Goal: Task Accomplishment & Management: Complete application form

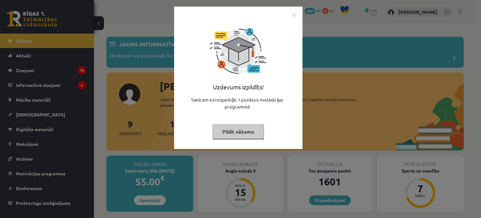
click at [247, 130] on button "Pildīt nākamo" at bounding box center [238, 131] width 51 height 14
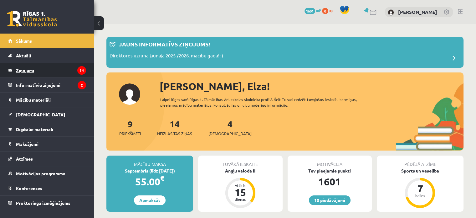
click at [68, 70] on legend "Ziņojumi 14" at bounding box center [51, 70] width 70 height 14
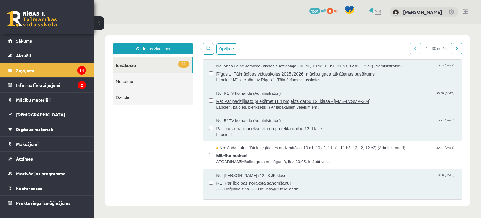
click at [239, 103] on span "Re: Par padziļināto priekšmetu un projekta darbu 12. klasē - [FMB-LVSMP-304]" at bounding box center [335, 100] width 239 height 8
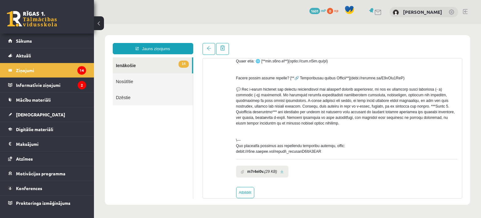
scroll to position [211, 0]
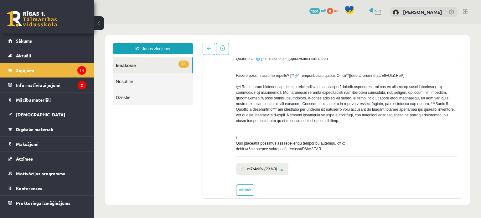
click at [282, 171] on link at bounding box center [281, 169] width 3 height 4
click at [60, 71] on legend "Ziņojumi 14" at bounding box center [51, 70] width 70 height 14
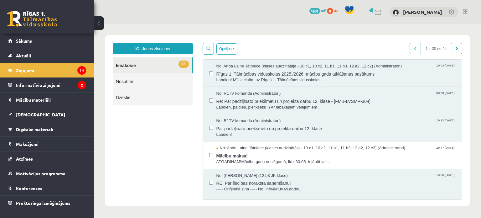
scroll to position [0, 0]
click at [239, 130] on span "Par padziļināto priekšmetu un projekta darbu 12. klasē" at bounding box center [335, 128] width 239 height 8
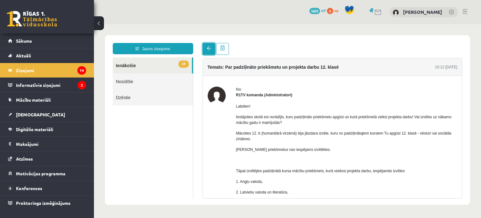
click at [208, 51] on link at bounding box center [209, 49] width 13 height 12
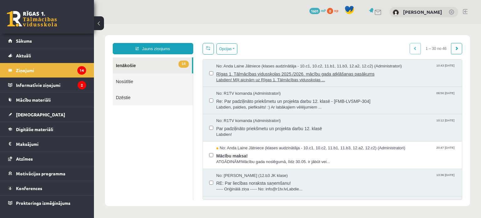
click at [239, 69] on span "Rīgas 1. Tālmācības vidusskolas 2025./2026. mācību gada atklāšanas pasākums" at bounding box center [335, 73] width 239 height 8
click at [280, 152] on span "Mācību maksa!" at bounding box center [335, 155] width 239 height 8
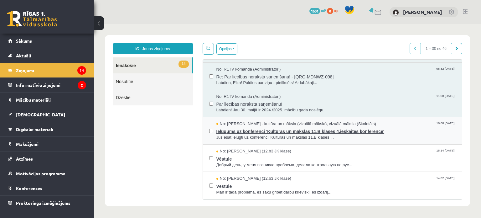
click at [283, 128] on span "Ielūgums uz konferenci 'Kultūras un mākslas 11.B klases 4.ieskaites konference'" at bounding box center [335, 130] width 239 height 8
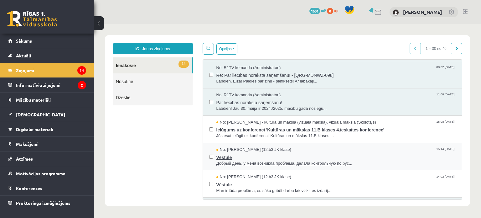
click at [234, 153] on span "Vēstule" at bounding box center [335, 156] width 239 height 8
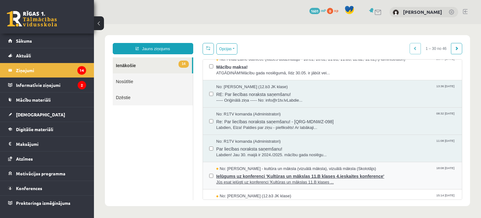
click at [260, 179] on span "Jūs esat ielūgti uz konferenci 'Kultūras un mākslas 11.B klases ..." at bounding box center [335, 182] width 239 height 6
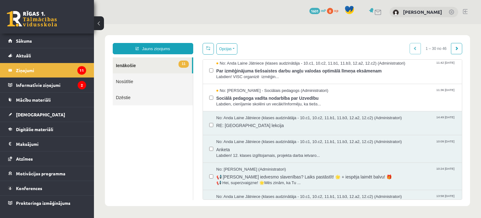
scroll to position [517, 0]
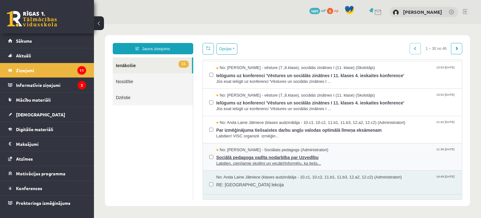
click at [276, 156] on span "Sociālā pedagoga vadīta nodarbība par Uzvedību" at bounding box center [335, 156] width 239 height 8
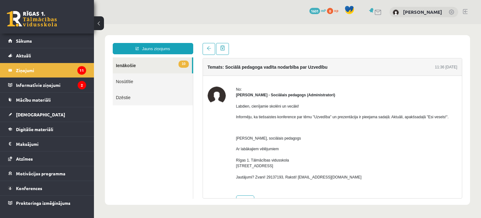
scroll to position [0, 0]
click at [209, 46] on link at bounding box center [209, 49] width 13 height 12
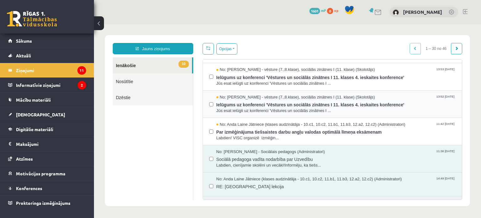
scroll to position [514, 0]
click at [302, 96] on span "No: Andris Garabidovičs - vēsture (7.,8.klase), sociālās zinātnes I (11. klase)…" at bounding box center [295, 98] width 159 height 6
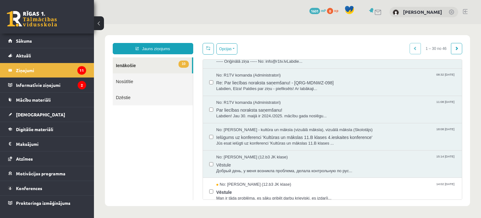
scroll to position [159, 0]
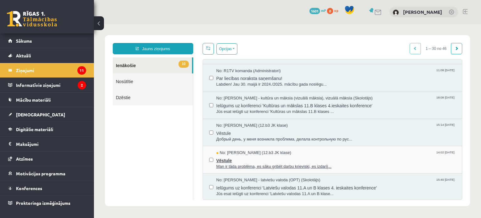
click at [334, 165] on span "Man ir tāda problēma, es sāku gribēt darbu krieviski, es izdarīj..." at bounding box center [335, 166] width 239 height 6
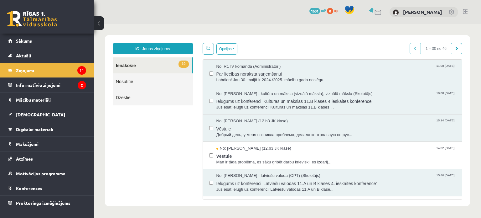
scroll to position [0, 0]
click at [312, 160] on span "Man ir tāda problēma, es sāku gribēt darbu krieviski, es izdarīj..." at bounding box center [335, 162] width 239 height 6
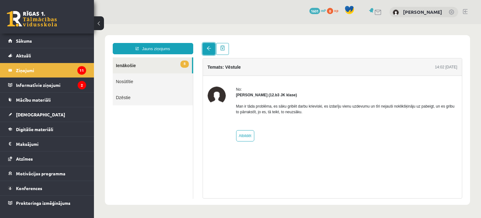
click at [208, 48] on span at bounding box center [209, 48] width 4 height 4
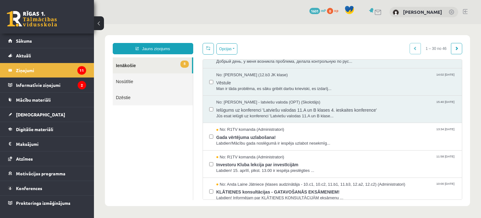
scroll to position [262, 0]
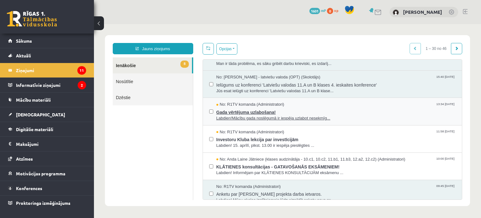
click at [290, 116] on span "Labdien!Mācību gada noslēgumā ir iespēja uzlabot nesekmīg..." at bounding box center [335, 118] width 239 height 6
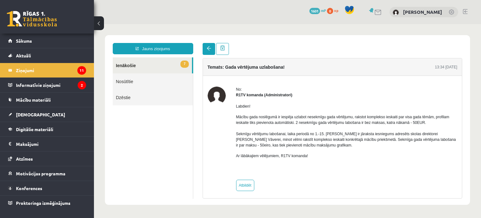
scroll to position [0, 0]
click at [207, 52] on link at bounding box center [209, 49] width 13 height 12
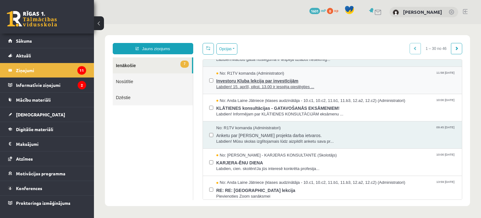
click at [270, 79] on span "Investoru Kluba lekcija par investīcijām" at bounding box center [335, 80] width 239 height 8
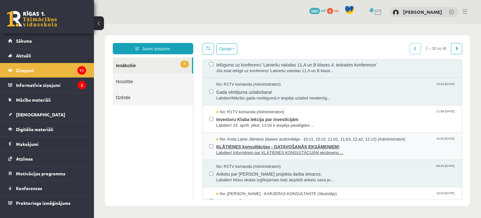
click at [251, 142] on span "KLĀTIENES konsultācijas - GATAVOŠANĀS EKSĀMENIEM!" at bounding box center [335, 146] width 239 height 8
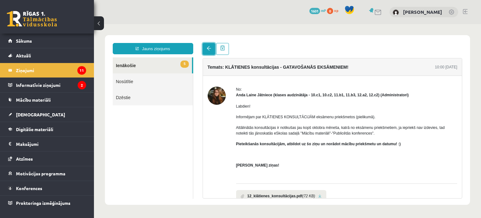
click at [205, 51] on link at bounding box center [209, 49] width 13 height 12
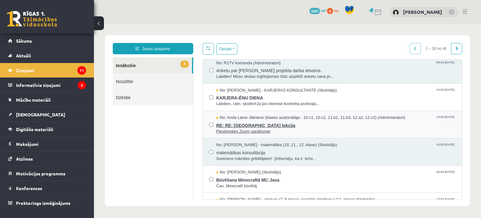
click at [248, 128] on span "Pievienoties Zoom sanāksmei" at bounding box center [335, 131] width 239 height 6
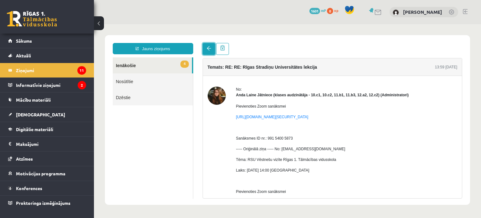
click at [204, 50] on link at bounding box center [209, 49] width 13 height 12
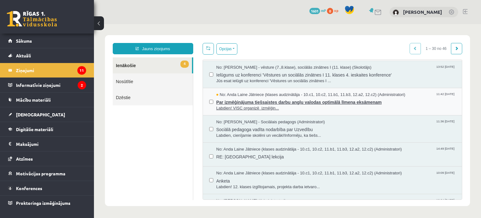
click at [231, 106] on span "Labdien! VISC organizē izmēģin..." at bounding box center [335, 108] width 239 height 6
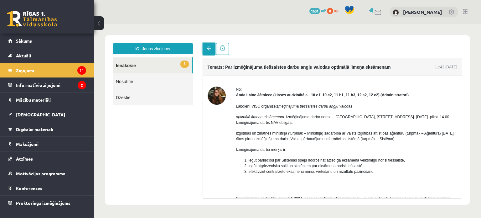
click at [208, 51] on link at bounding box center [209, 49] width 13 height 12
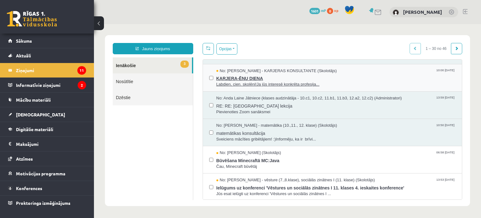
click at [252, 78] on span "KARJERA-ĒNU DIENA" at bounding box center [335, 78] width 239 height 8
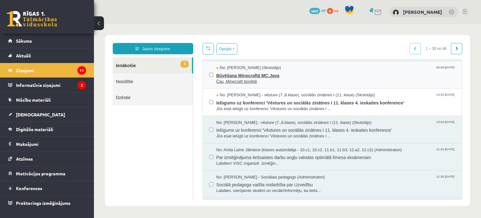
click at [255, 75] on span "Būvēšana Minecraftā MC:Java" at bounding box center [335, 75] width 239 height 8
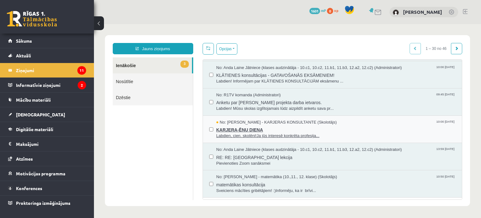
click at [250, 127] on span "KARJERA-ĒNU DIENA" at bounding box center [335, 129] width 239 height 8
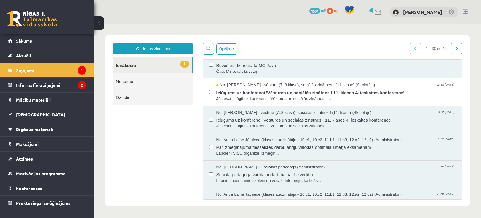
scroll to position [500, 0]
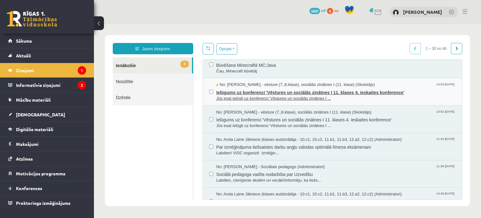
click at [269, 89] on span "Ielūgums uz konferenci 'Vēstures un sociālās zinātnes I 11. klases 4. ieskaites…" at bounding box center [335, 92] width 239 height 8
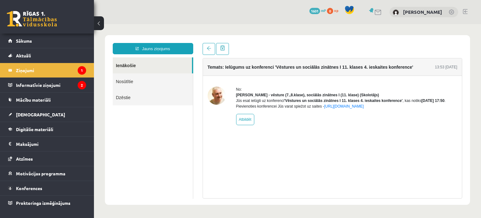
scroll to position [0, 0]
click at [208, 50] on span at bounding box center [209, 48] width 4 height 4
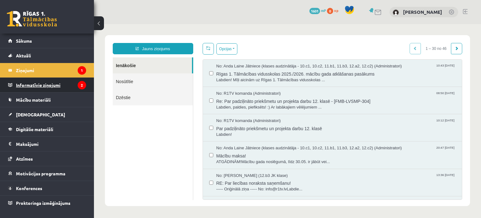
click at [55, 84] on legend "Informatīvie ziņojumi 2" at bounding box center [51, 85] width 70 height 14
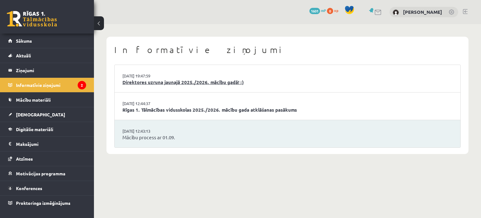
click at [173, 81] on link "Direktores uzruna jaunajā 2025./2026. mācību gadā! :)" at bounding box center [287, 82] width 330 height 7
click at [153, 111] on link "Rīgas 1. Tālmācības vidusskolas 2025./2026. mācību gada atklāšanas pasākums" at bounding box center [287, 109] width 330 height 7
click at [136, 140] on link "Mācību process ar 01.09." at bounding box center [287, 137] width 330 height 7
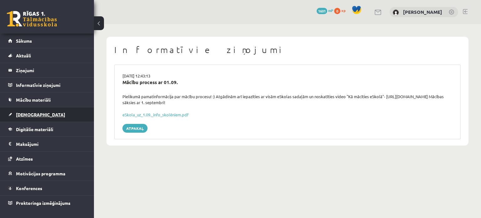
click at [16, 113] on span "[DEMOGRAPHIC_DATA]" at bounding box center [40, 114] width 49 height 6
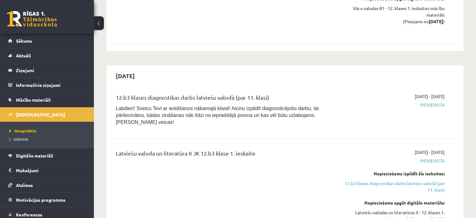
scroll to position [861, 0]
click at [34, 183] on link "Atzīmes" at bounding box center [47, 185] width 78 height 14
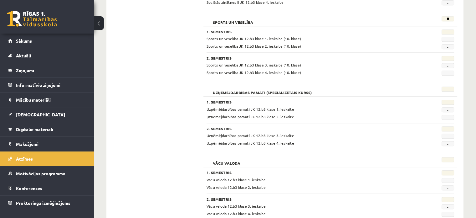
scroll to position [510, 0]
click at [28, 112] on span "[DEMOGRAPHIC_DATA]" at bounding box center [40, 114] width 49 height 6
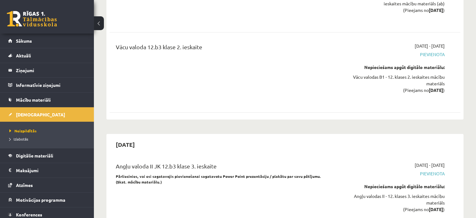
scroll to position [2005, 0]
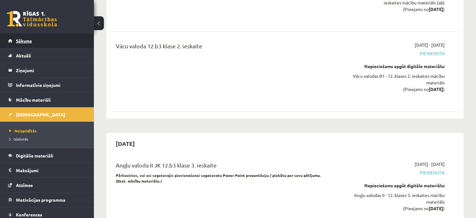
click at [31, 45] on link "Sākums" at bounding box center [47, 40] width 78 height 14
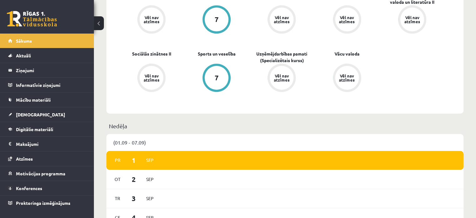
scroll to position [189, 0]
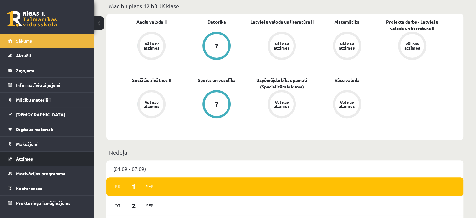
click at [40, 159] on link "Atzīmes" at bounding box center [47, 158] width 78 height 14
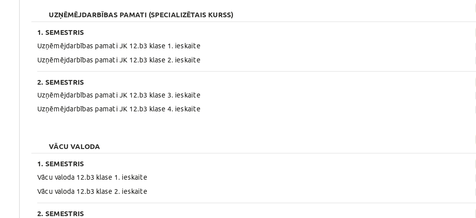
scroll to position [533, 0]
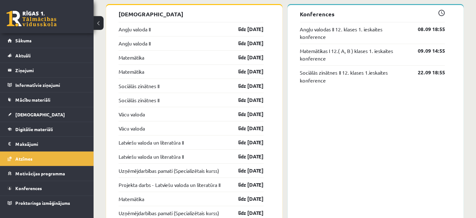
scroll to position [516, 0]
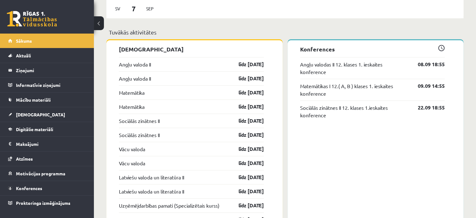
scroll to position [497, 0]
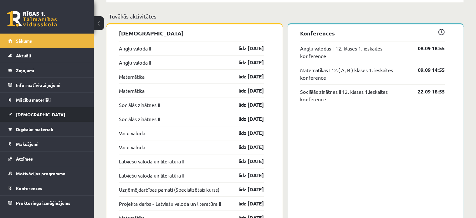
click at [28, 112] on span "[DEMOGRAPHIC_DATA]" at bounding box center [40, 114] width 49 height 6
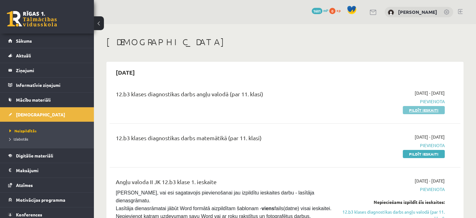
click at [415, 106] on link "Pildīt ieskaiti" at bounding box center [424, 110] width 42 height 8
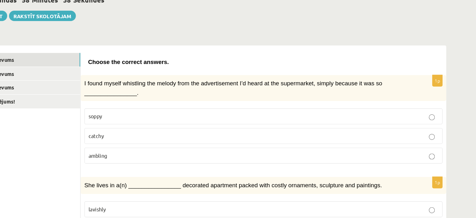
scroll to position [55, 0]
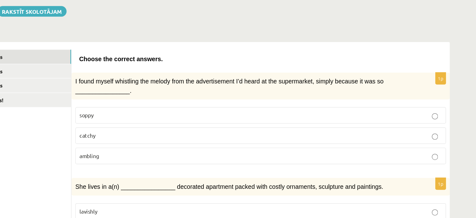
click at [180, 125] on p "catchy" at bounding box center [283, 128] width 297 height 7
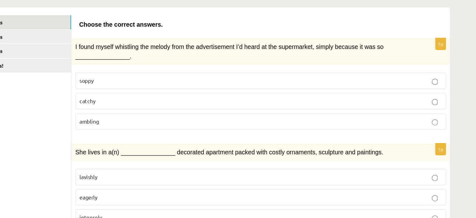
scroll to position [116, 0]
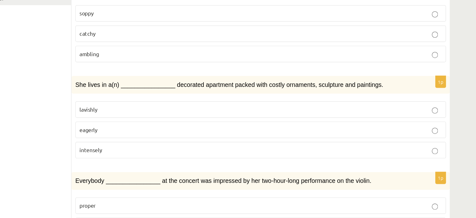
click at [180, 125] on p "lavishly" at bounding box center [283, 128] width 297 height 7
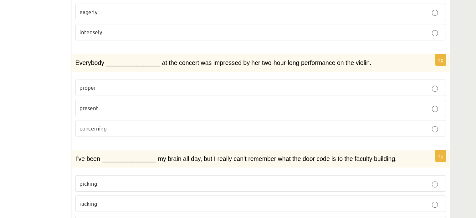
scroll to position [213, 0]
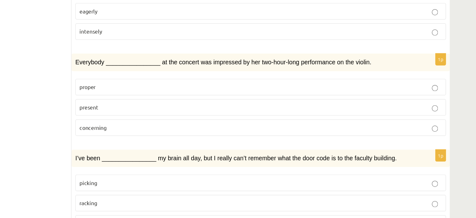
click at [180, 124] on p "present" at bounding box center [283, 127] width 297 height 7
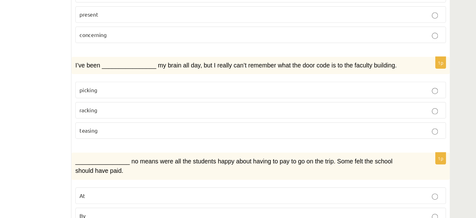
scroll to position [289, 0]
click at [184, 126] on p "racking" at bounding box center [283, 129] width 297 height 7
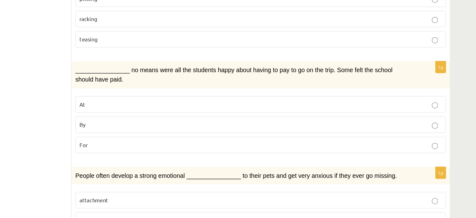
scroll to position [368, 0]
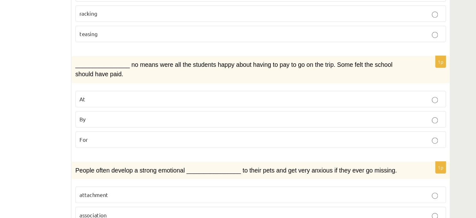
click at [185, 133] on p "By" at bounding box center [283, 136] width 297 height 7
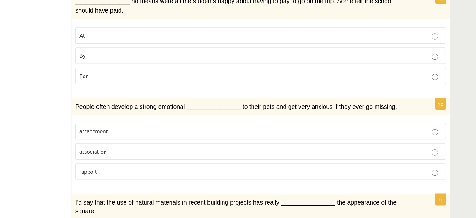
scroll to position [439, 0]
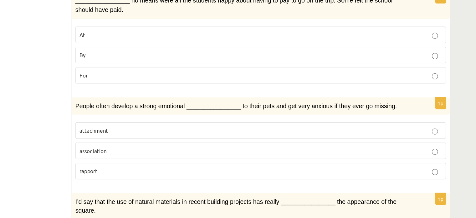
click at [189, 124] on label "attachment" at bounding box center [283, 127] width 304 height 13
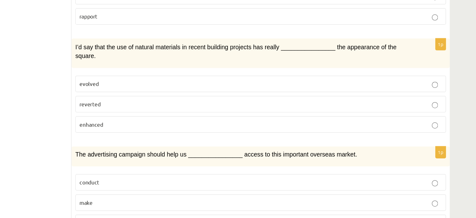
scroll to position [551, 0]
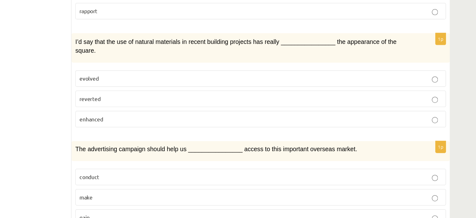
click at [203, 133] on p "enhanced" at bounding box center [283, 136] width 297 height 7
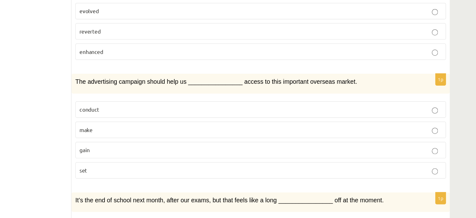
scroll to position [610, 0]
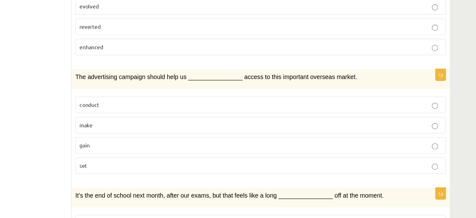
click at [202, 151] on label "gain" at bounding box center [283, 157] width 304 height 13
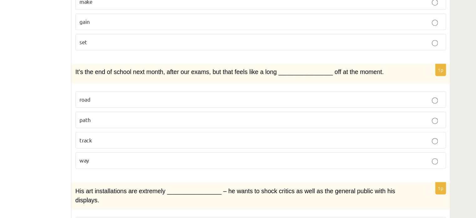
scroll to position [719, 0]
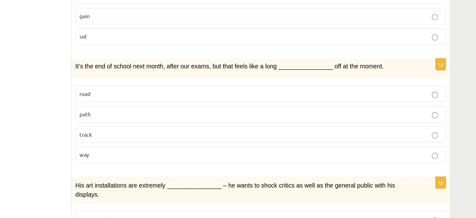
click at [202, 159] on p "way" at bounding box center [283, 162] width 297 height 7
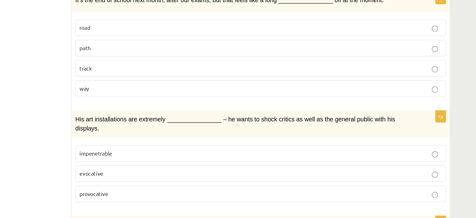
scroll to position [773, 0]
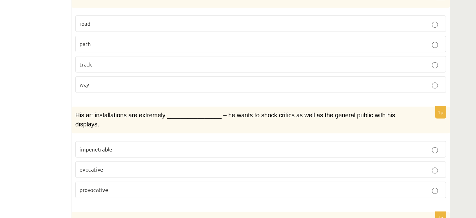
click at [204, 191] on p "provocative" at bounding box center [283, 194] width 297 height 7
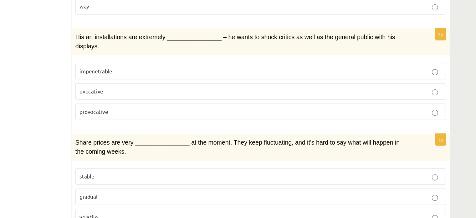
scroll to position [838, 0]
click at [204, 196] on p "gradual" at bounding box center [283, 199] width 297 height 7
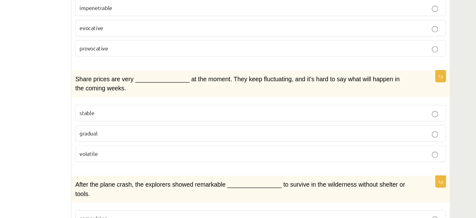
scroll to position [917, 0]
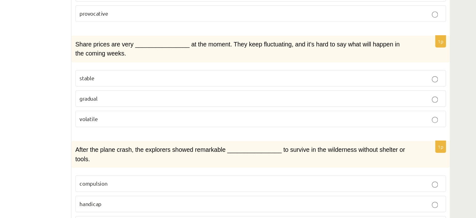
click at [215, 183] on label "compulsion" at bounding box center [283, 189] width 304 height 13
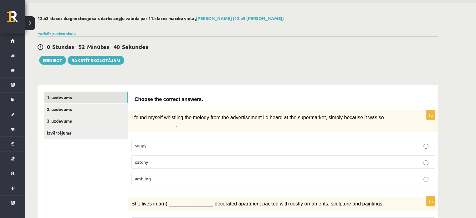
scroll to position [0, 0]
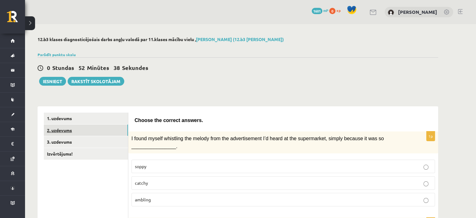
click at [106, 130] on link "2. uzdevums" at bounding box center [86, 130] width 84 height 12
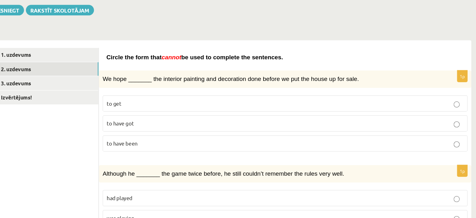
scroll to position [54, 0]
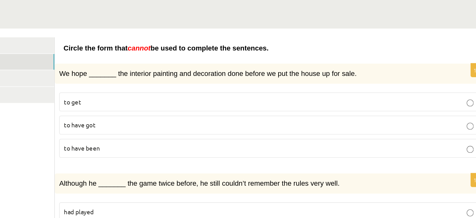
click at [333, 139] on p "to have been" at bounding box center [283, 138] width 297 height 7
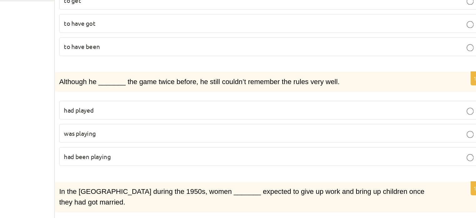
scroll to position [97, 0]
click at [333, 177] on fieldset "had played was playing had been playing" at bounding box center [283, 156] width 304 height 52
click at [327, 155] on p "was playing" at bounding box center [283, 156] width 297 height 7
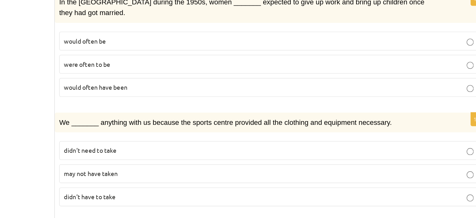
scroll to position [249, 0]
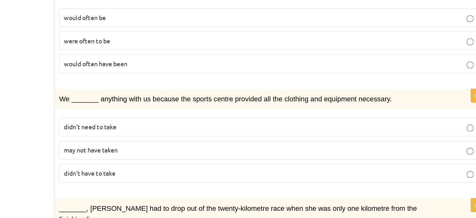
click at [327, 166] on p "may not have taken" at bounding box center [283, 169] width 297 height 7
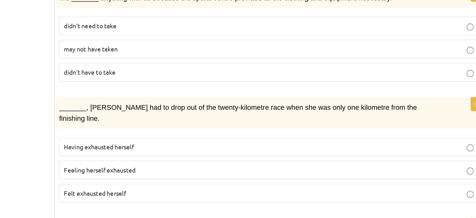
scroll to position [363, 0]
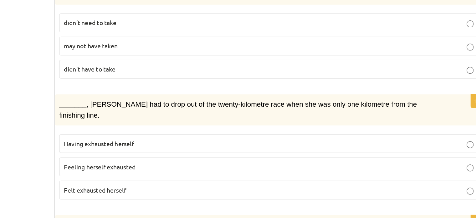
click at [301, 155] on p "Felt exhausted herself" at bounding box center [283, 158] width 297 height 7
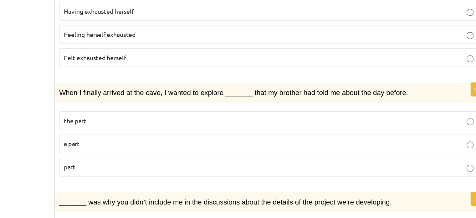
scroll to position [421, 0]
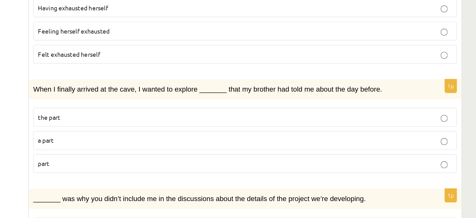
click at [354, 155] on label "a part" at bounding box center [283, 161] width 304 height 13
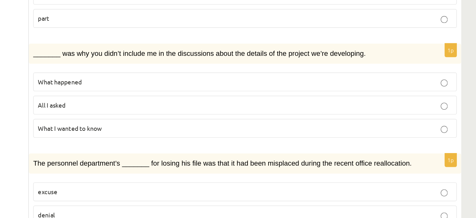
scroll to position [525, 0]
click at [308, 117] on p "What happened" at bounding box center [283, 120] width 297 height 7
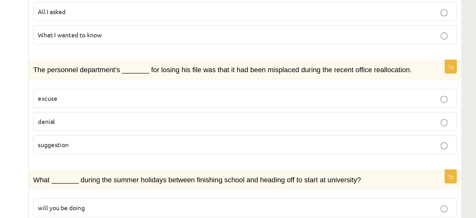
scroll to position [592, 0]
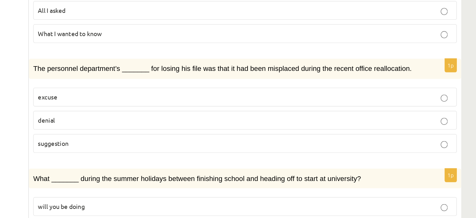
click at [297, 161] on p "suggestion" at bounding box center [283, 164] width 297 height 7
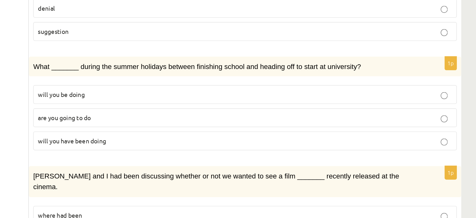
scroll to position [700, 0]
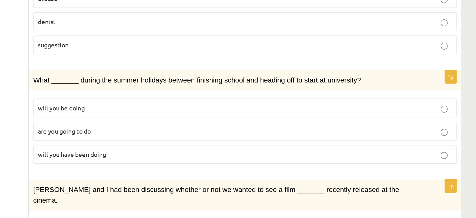
click at [298, 128] on label "will you have been doing" at bounding box center [283, 134] width 304 height 13
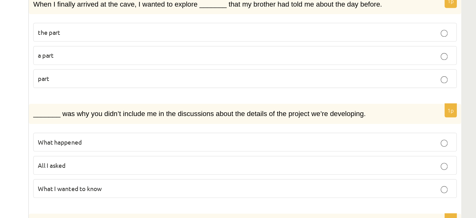
scroll to position [700, 0]
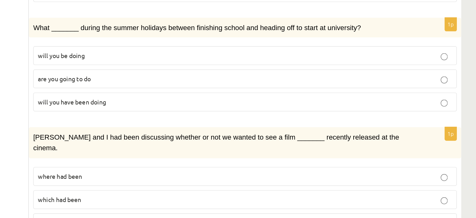
click at [301, 181] on label "where had been" at bounding box center [283, 187] width 304 height 13
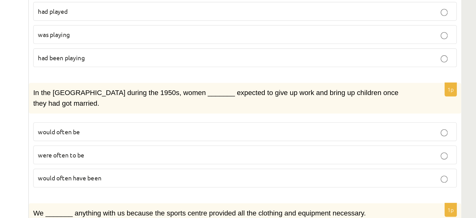
scroll to position [168, 0]
click at [402, 165] on label "were often to be" at bounding box center [283, 171] width 304 height 13
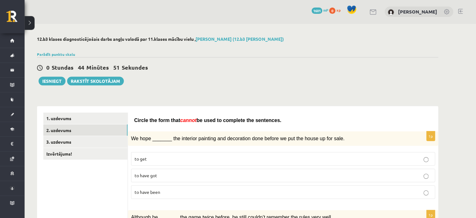
scroll to position [0, 0]
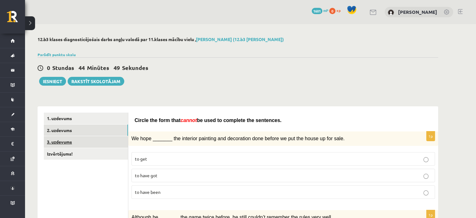
click at [105, 138] on link "3. uzdevums" at bounding box center [86, 142] width 84 height 12
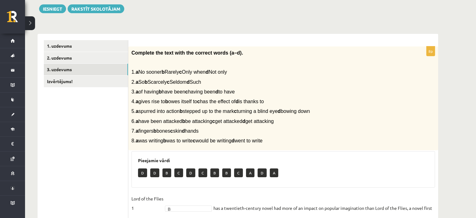
scroll to position [72, 0]
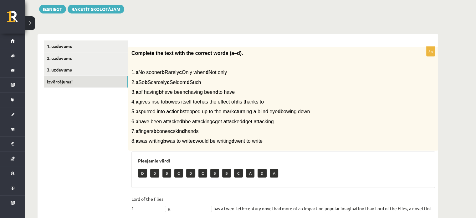
click at [98, 85] on link "Izvērtējums!" at bounding box center [86, 82] width 84 height 12
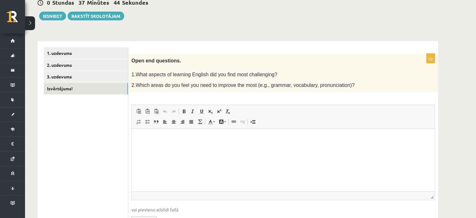
scroll to position [68, 0]
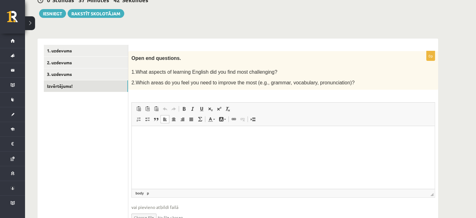
click at [248, 143] on html at bounding box center [283, 135] width 303 height 19
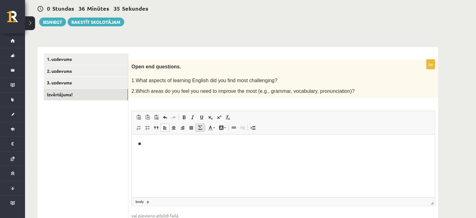
scroll to position [60, 0]
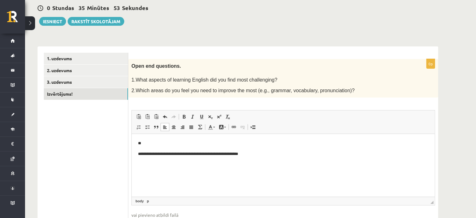
click at [177, 134] on html "**********" at bounding box center [283, 149] width 303 height 30
click at [161, 156] on p "**********" at bounding box center [283, 154] width 291 height 7
click at [158, 147] on body "**********" at bounding box center [283, 148] width 291 height 17
click at [158, 144] on p "**" at bounding box center [283, 143] width 291 height 7
click at [228, 157] on p "**********" at bounding box center [283, 154] width 291 height 7
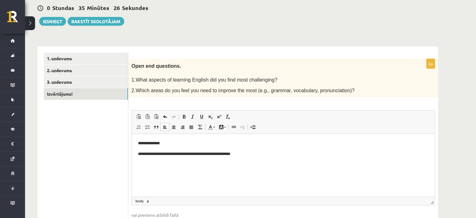
click at [222, 148] on body "**********" at bounding box center [283, 148] width 291 height 17
click at [222, 145] on p "**********" at bounding box center [283, 143] width 291 height 7
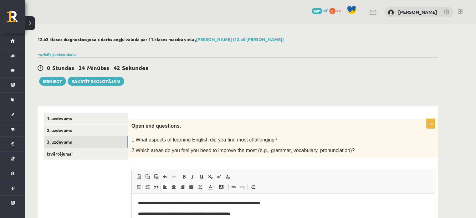
click at [70, 138] on link "3. uzdevums" at bounding box center [86, 142] width 84 height 12
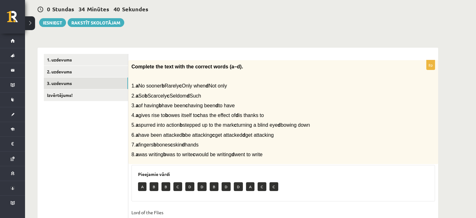
scroll to position [57, 0]
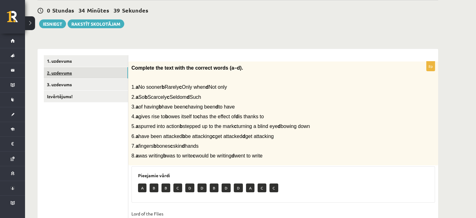
click at [97, 73] on link "2. uzdevums" at bounding box center [86, 73] width 84 height 12
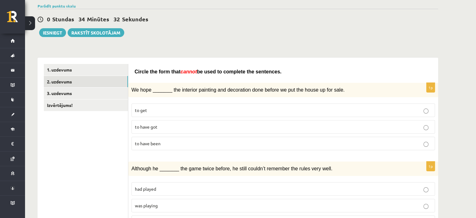
scroll to position [37, 0]
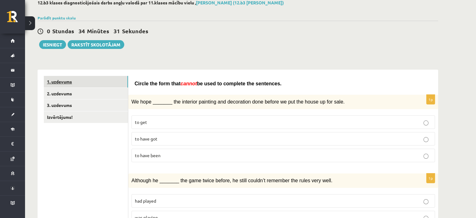
click at [106, 83] on link "1. uzdevums" at bounding box center [86, 82] width 84 height 12
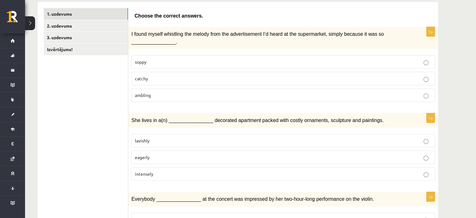
scroll to position [0, 0]
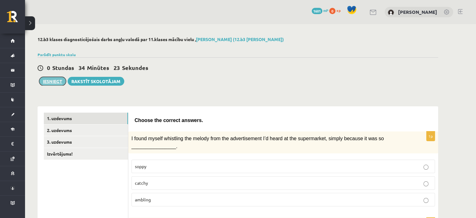
click at [59, 81] on button "Iesniegt" at bounding box center [52, 81] width 27 height 9
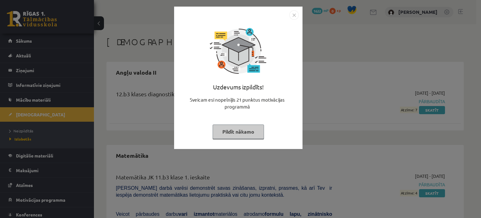
click at [242, 130] on button "Pildīt nākamo" at bounding box center [238, 131] width 51 height 14
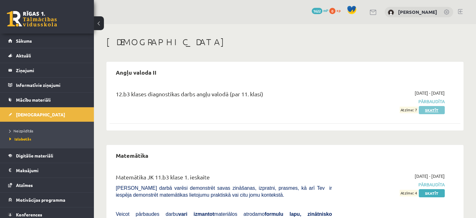
click at [430, 110] on link "Skatīt" at bounding box center [432, 110] width 26 height 8
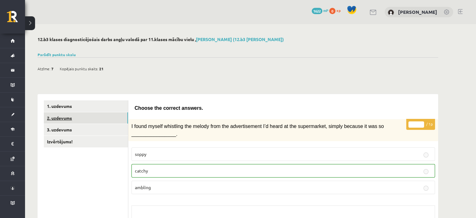
click at [109, 112] on link "2. uzdevums" at bounding box center [86, 118] width 84 height 12
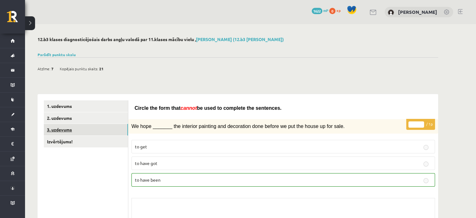
click at [80, 132] on link "3. uzdevums" at bounding box center [86, 130] width 84 height 12
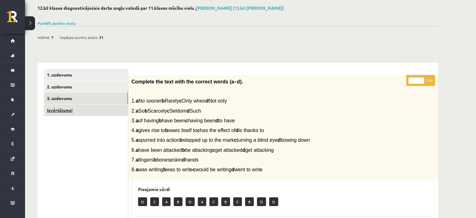
scroll to position [30, 0]
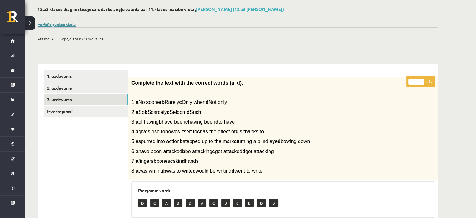
click at [70, 23] on link "Parādīt punktu skalu" at bounding box center [57, 24] width 38 height 5
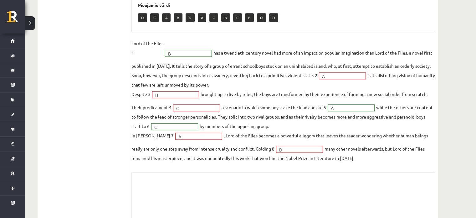
scroll to position [361, 0]
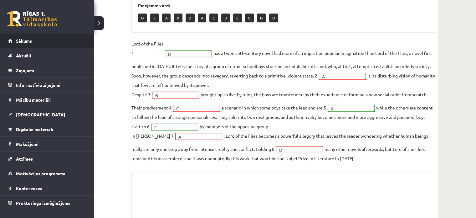
click at [18, 45] on link "Sākums" at bounding box center [47, 40] width 78 height 14
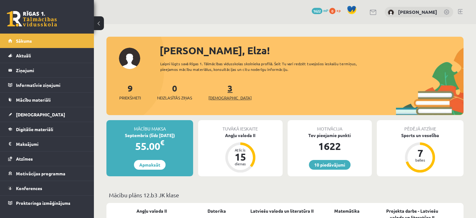
click at [221, 91] on link "3 Ieskaites" at bounding box center [229, 91] width 43 height 18
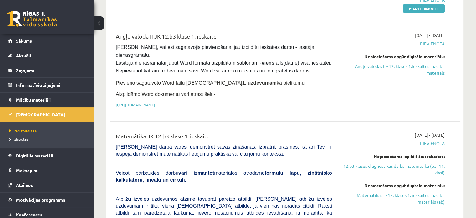
scroll to position [101, 0]
click at [155, 102] on link "[URL][DOMAIN_NAME]" at bounding box center [135, 104] width 39 height 5
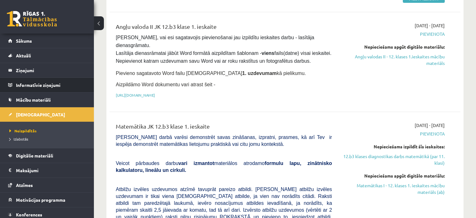
scroll to position [111, 0]
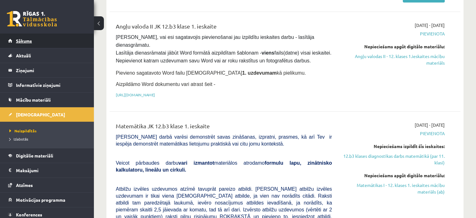
click at [35, 40] on link "Sākums" at bounding box center [47, 40] width 78 height 14
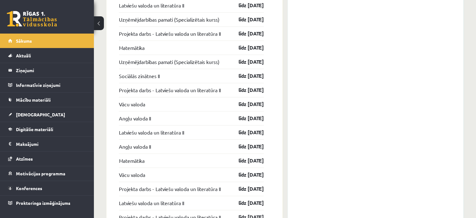
scroll to position [652, 0]
click at [33, 66] on legend "Ziņojumi 0" at bounding box center [51, 70] width 70 height 14
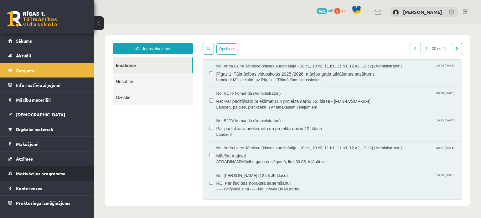
click at [44, 179] on link "Motivācijas programma" at bounding box center [47, 173] width 78 height 14
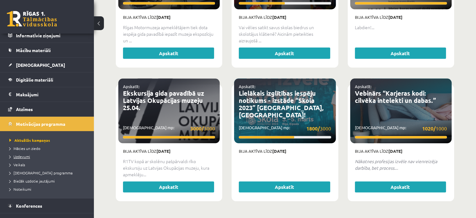
scroll to position [50, 0]
click at [24, 166] on link "Veikals" at bounding box center [48, 164] width 78 height 6
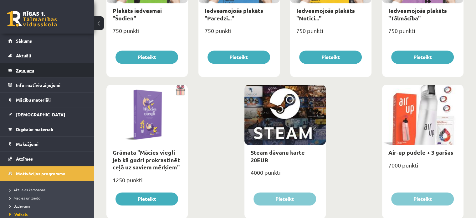
click at [31, 65] on legend "Ziņojumi 0" at bounding box center [51, 70] width 70 height 14
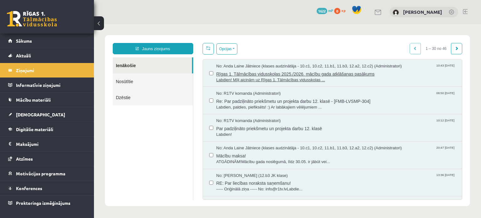
click at [298, 74] on span "Rīgas 1. Tālmācības vidusskolas 2025./2026. mācību gada atklāšanas pasākums" at bounding box center [335, 73] width 239 height 8
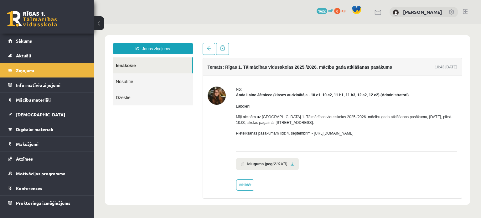
scroll to position [3, 0]
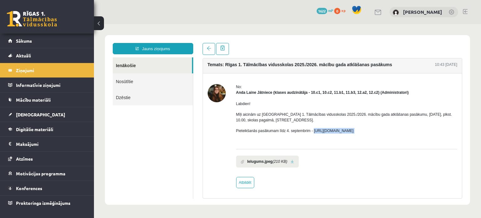
drag, startPoint x: 374, startPoint y: 133, endPoint x: 313, endPoint y: 132, distance: 61.4
click at [313, 132] on div "Labdien! Mīļi aicinām uz Rīgas 1. Tālmācības vidusskolas 2025./2026. mācību gad…" at bounding box center [346, 119] width 221 height 49
copy p "https://forms.gle/3LWjJyadUWzknJDe9"
click at [288, 165] on li "Ielugums.jpeg (210 KB)" at bounding box center [267, 161] width 63 height 12
click at [287, 161] on li "Ielugums.jpeg (210 KB)" at bounding box center [267, 161] width 63 height 12
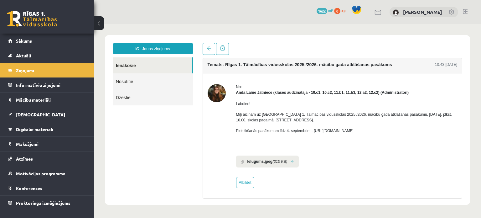
click at [291, 160] on link at bounding box center [292, 161] width 3 height 4
click at [24, 38] on span "Sākums" at bounding box center [24, 41] width 16 height 6
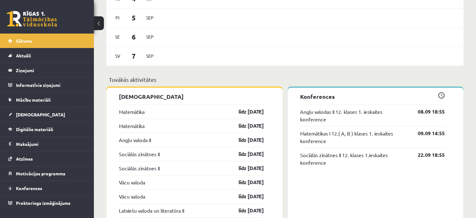
scroll to position [433, 0]
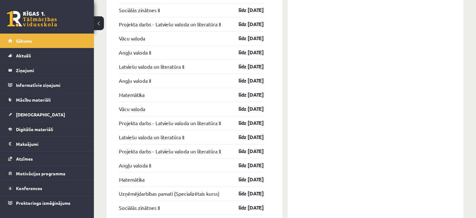
scroll to position [713, 0]
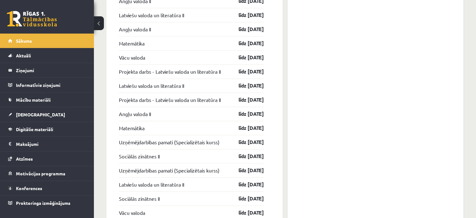
scroll to position [795, 0]
